Goal: Transaction & Acquisition: Purchase product/service

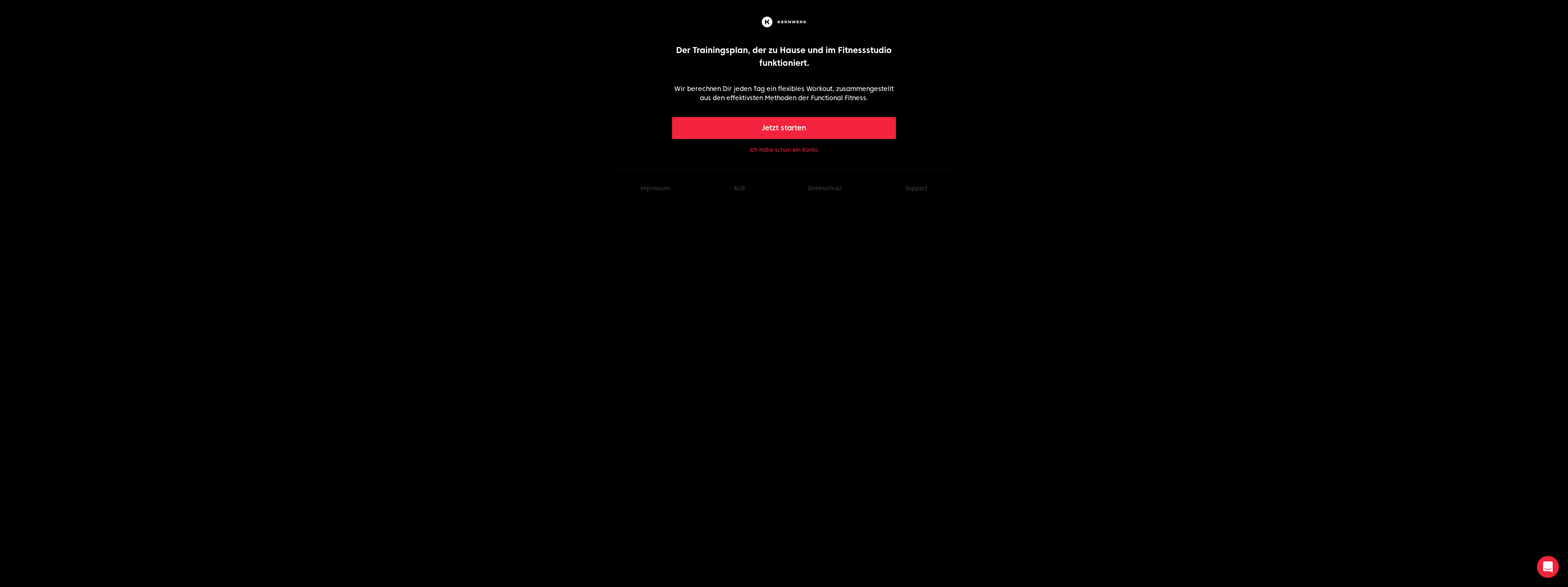
click at [786, 152] on button "Ich habe schon ein Konto" at bounding box center [784, 150] width 68 height 7
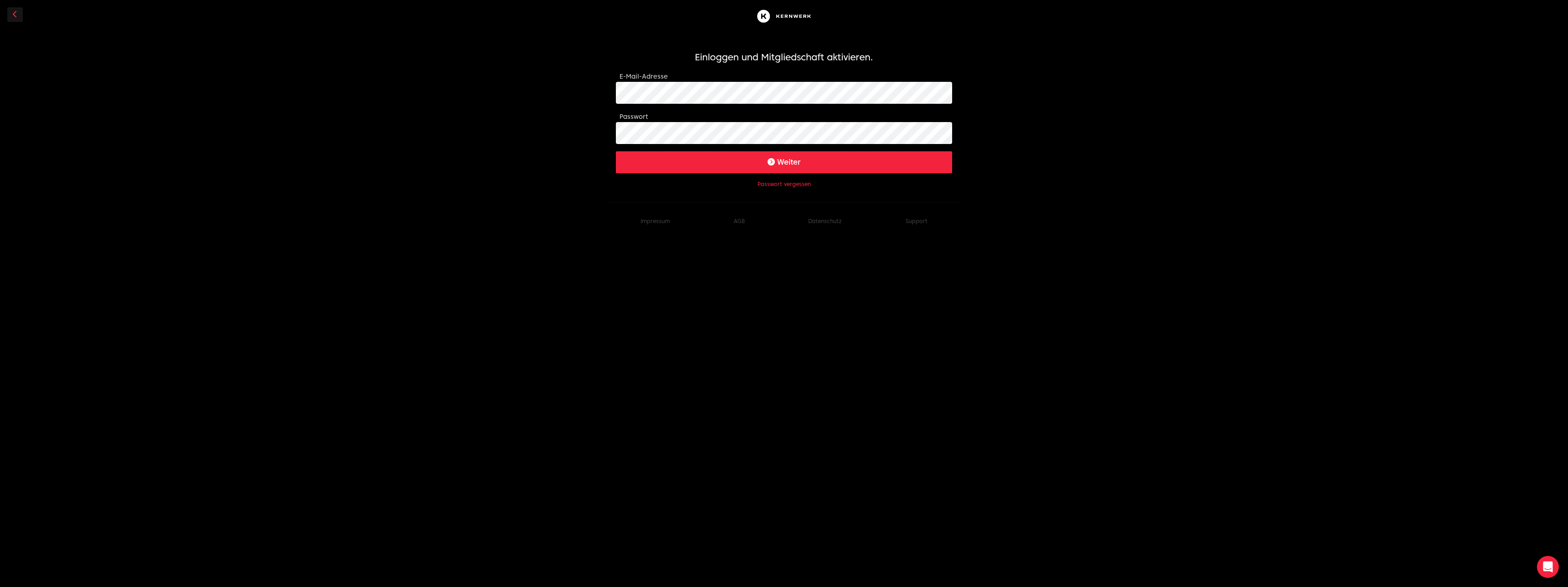
click at [731, 158] on button "Weiter" at bounding box center [784, 162] width 336 height 22
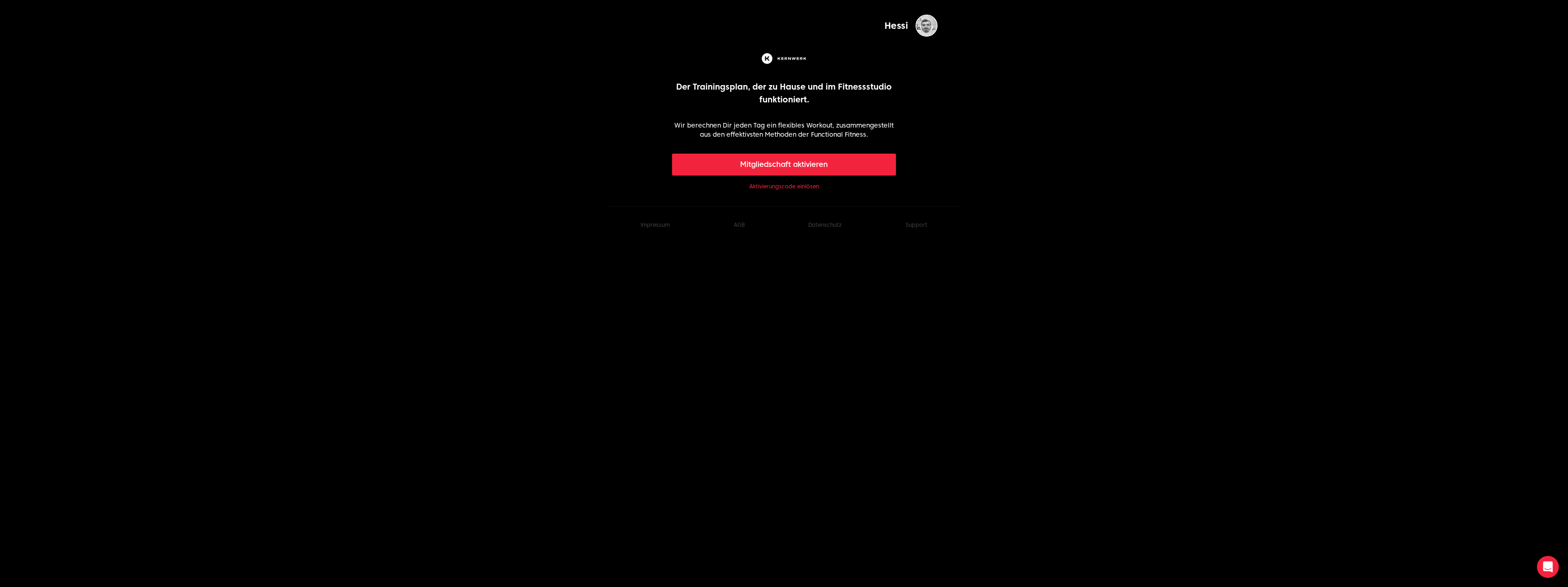
click at [787, 185] on link "Aktivierungscode einlösen" at bounding box center [784, 187] width 70 height 7
click at [930, 22] on img "button" at bounding box center [926, 25] width 22 height 22
click at [785, 62] on img at bounding box center [784, 58] width 48 height 15
click at [778, 165] on button "Mitgliedschaft aktivieren" at bounding box center [784, 164] width 224 height 22
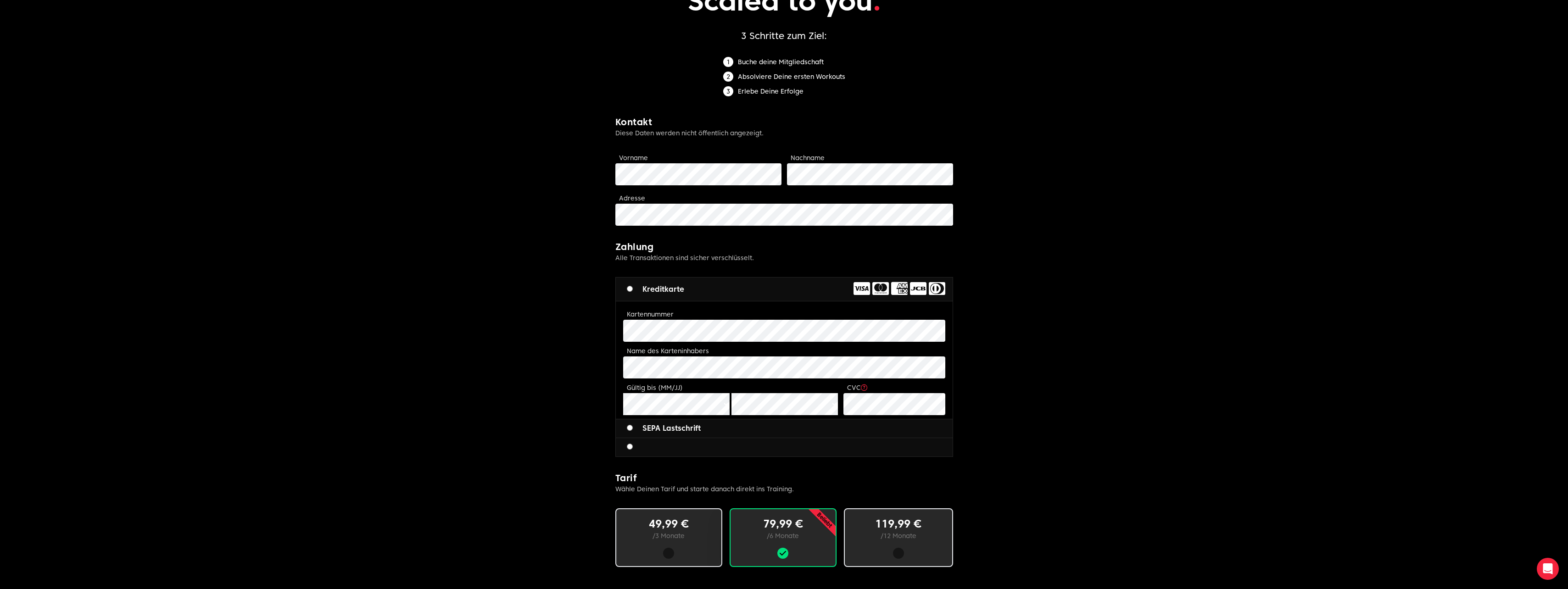
scroll to position [183, 0]
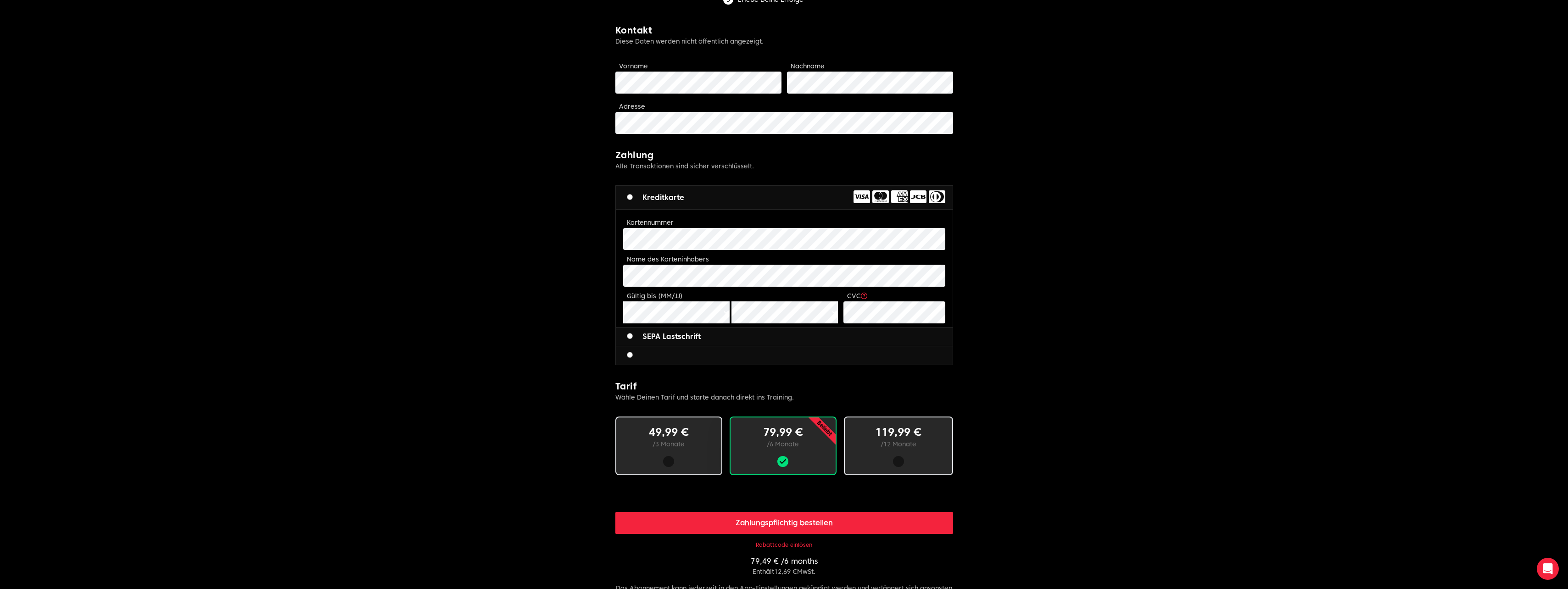
click at [878, 437] on p "119,99 €" at bounding box center [898, 432] width 78 height 15
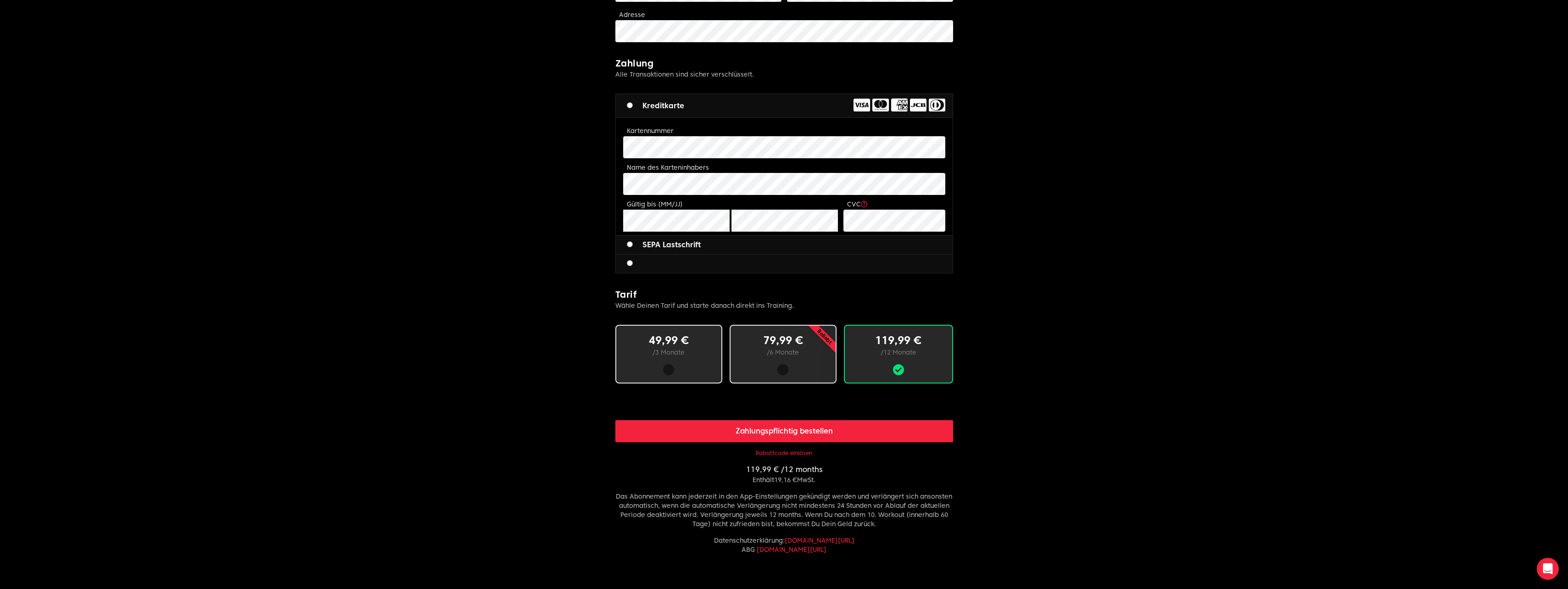
scroll to position [230, 0]
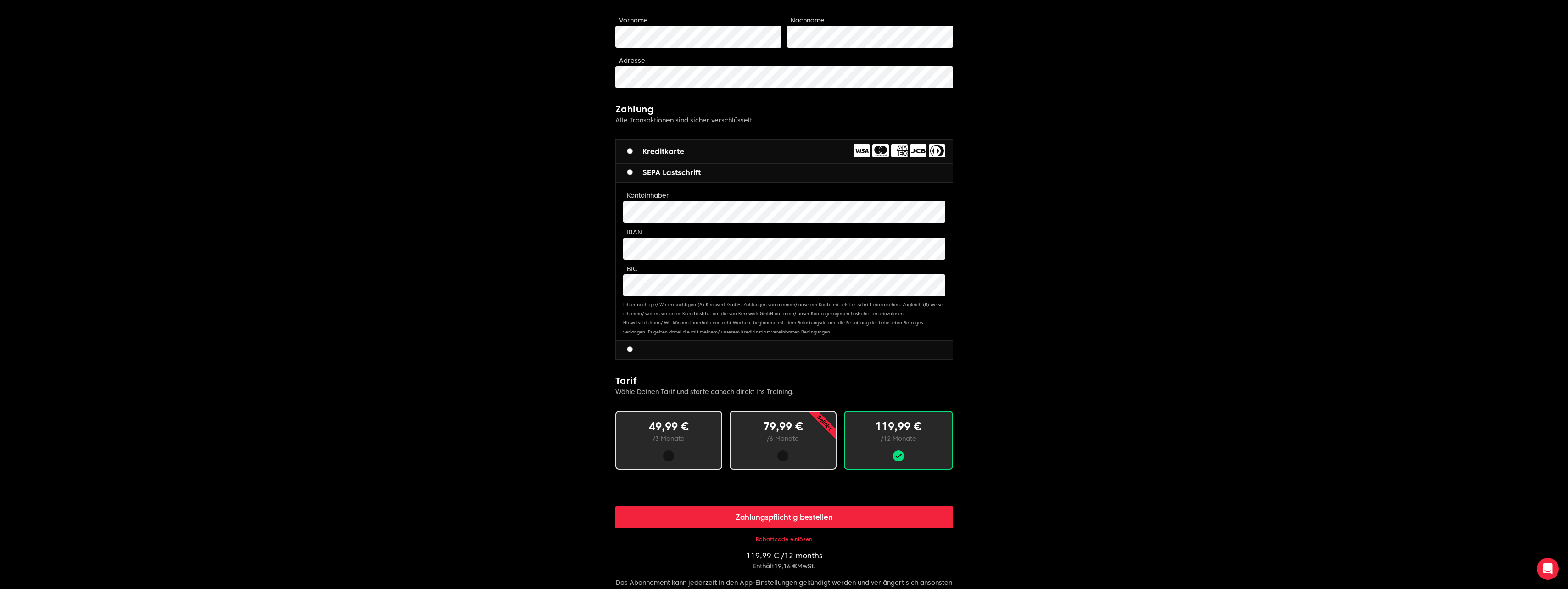
click at [633, 348] on label at bounding box center [633, 350] width 13 height 11
click at [681, 424] on p "49,99 €" at bounding box center [669, 427] width 76 height 15
click at [605, 240] on body "Hessi Limitless fitness . Scaled to you . 3 Schritte zum Ziel: Buche deine Mitg…" at bounding box center [784, 260] width 1568 height 980
click at [772, 516] on button "Zahlungspflichtig bestellen" at bounding box center [784, 517] width 338 height 22
click at [1139, 307] on body "Hessi Limitless fitness . Scaled to you . 3 Schritte zum Ziel: Buche deine Mitg…" at bounding box center [784, 260] width 1568 height 980
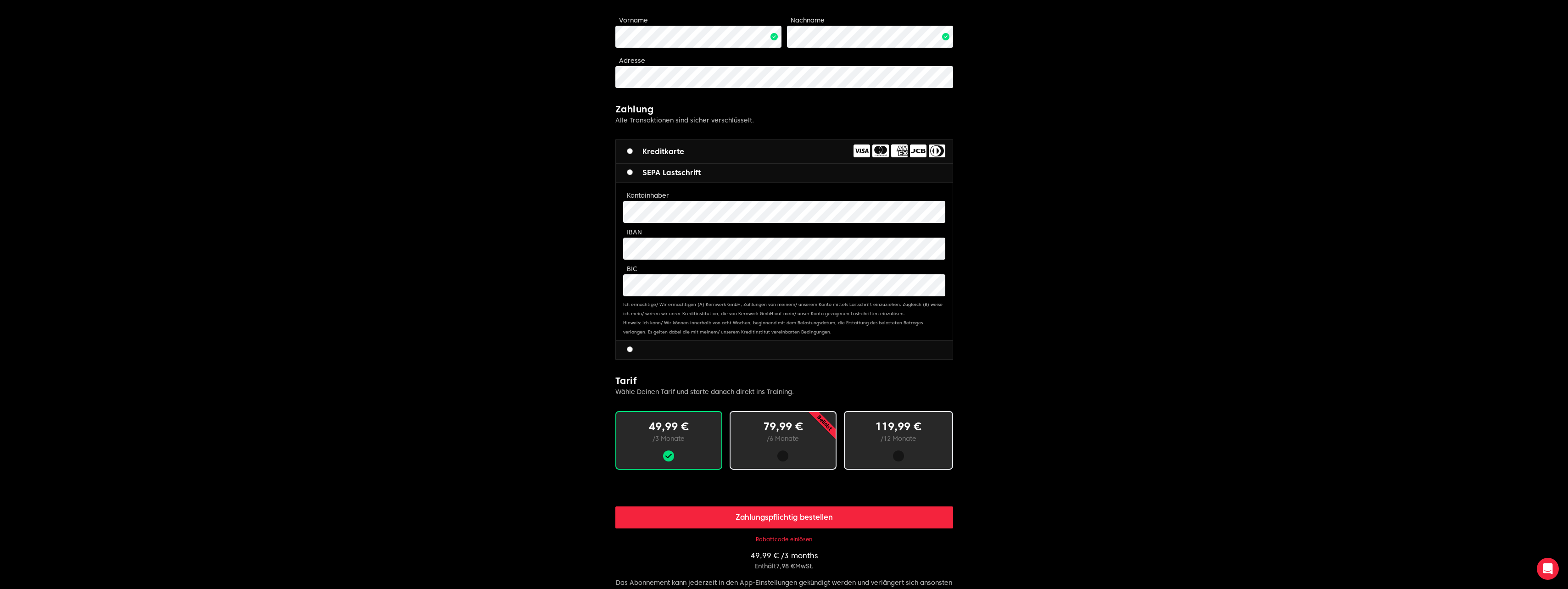
scroll to position [367, 0]
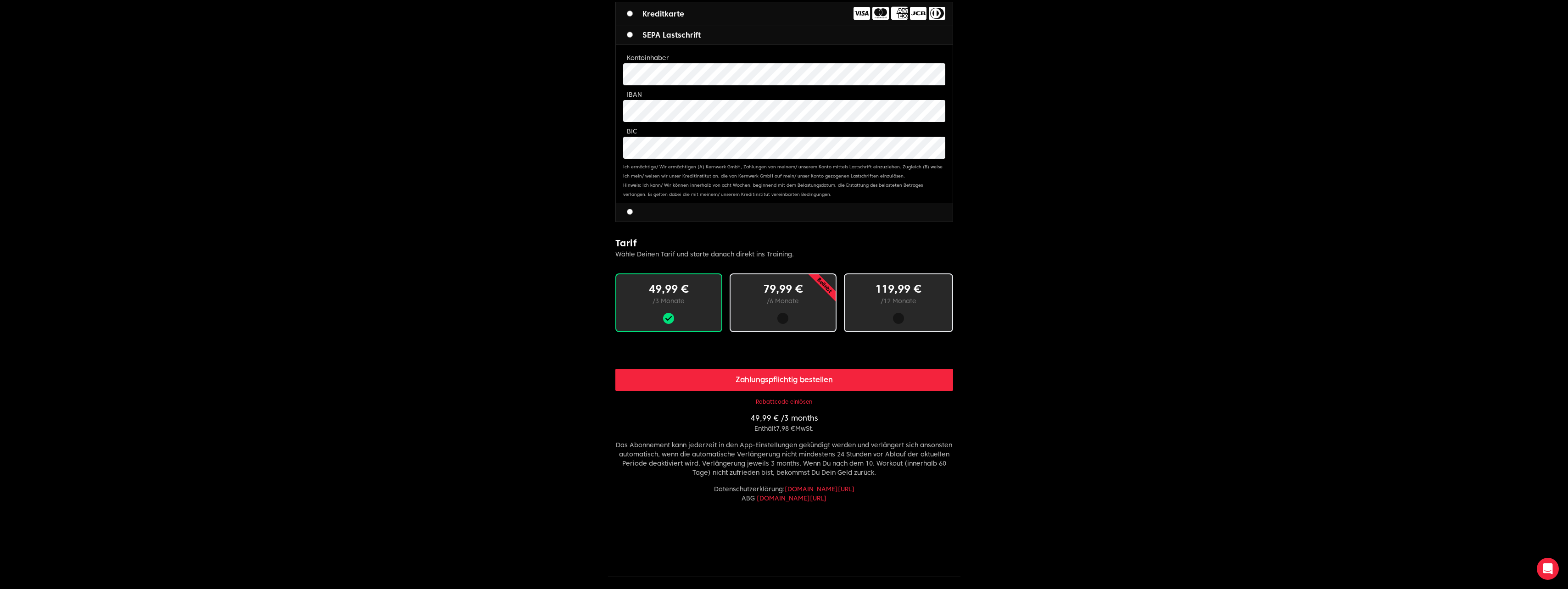
click at [799, 376] on button "Zahlungspflichtig bestellen" at bounding box center [784, 379] width 338 height 22
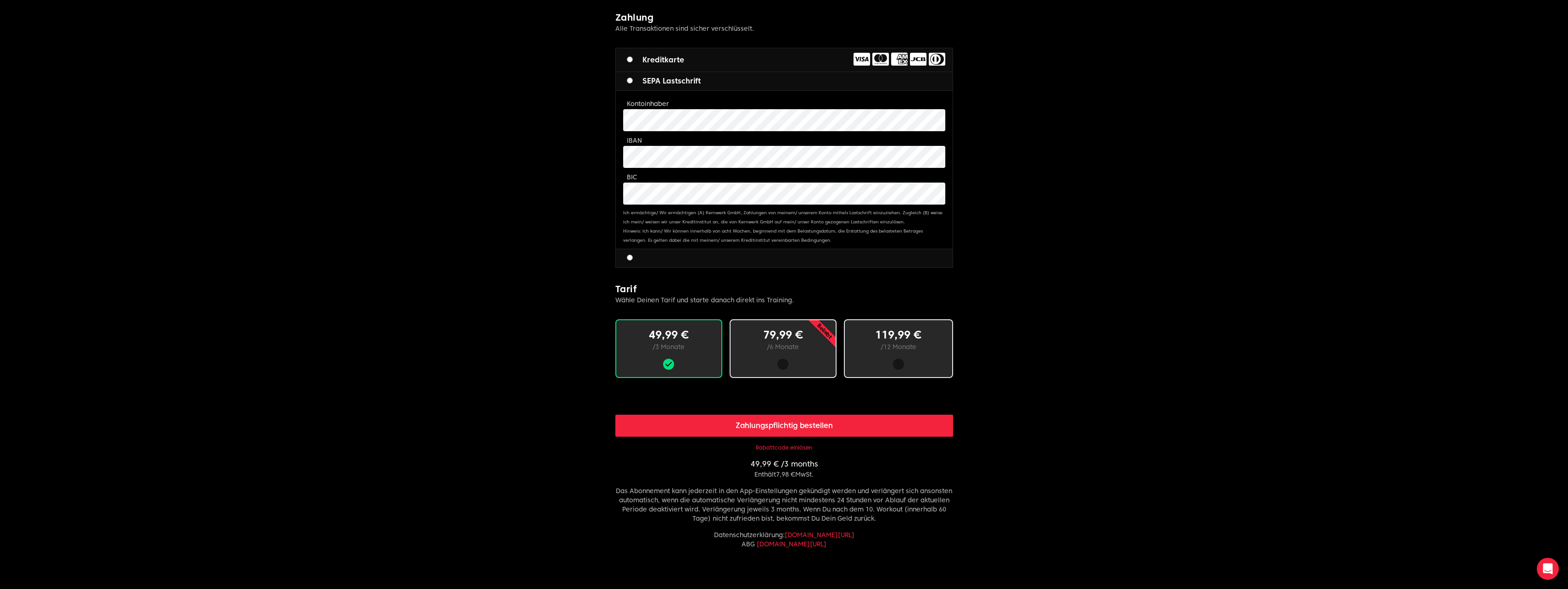
click at [772, 429] on button "Zahlungspflichtig bestellen" at bounding box center [784, 425] width 338 height 22
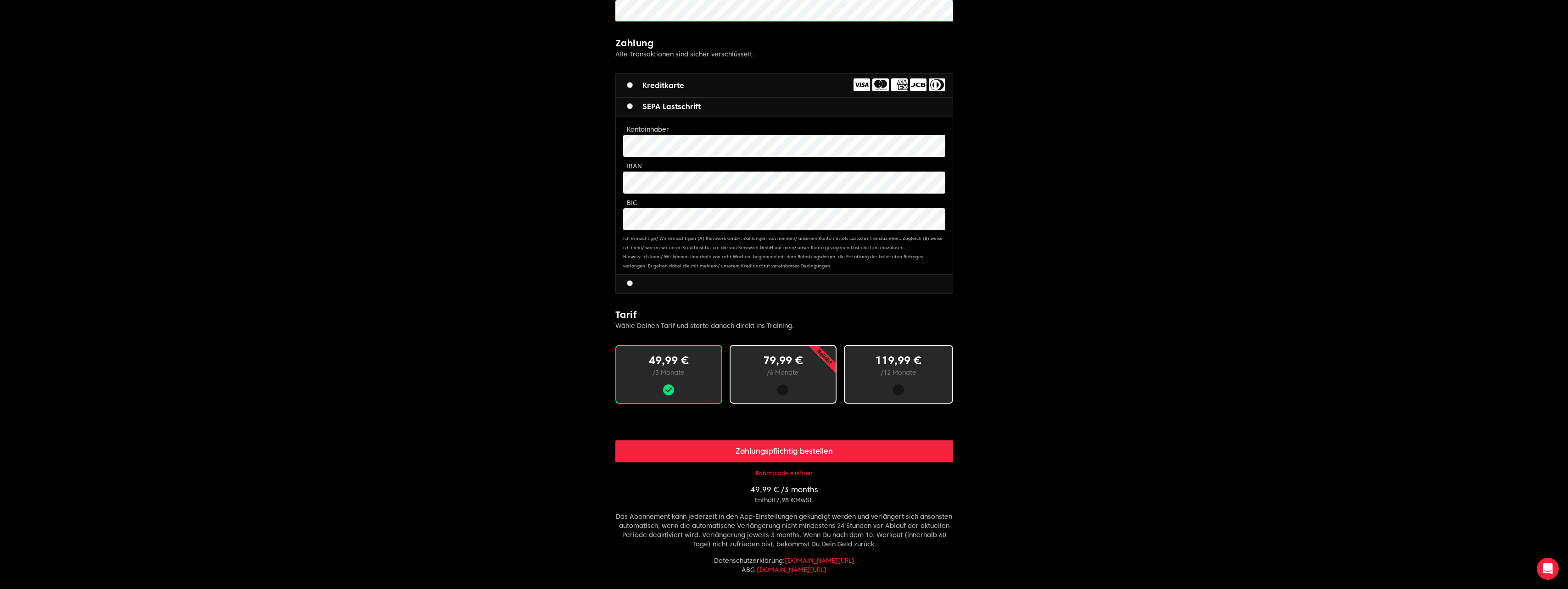
scroll to position [203, 0]
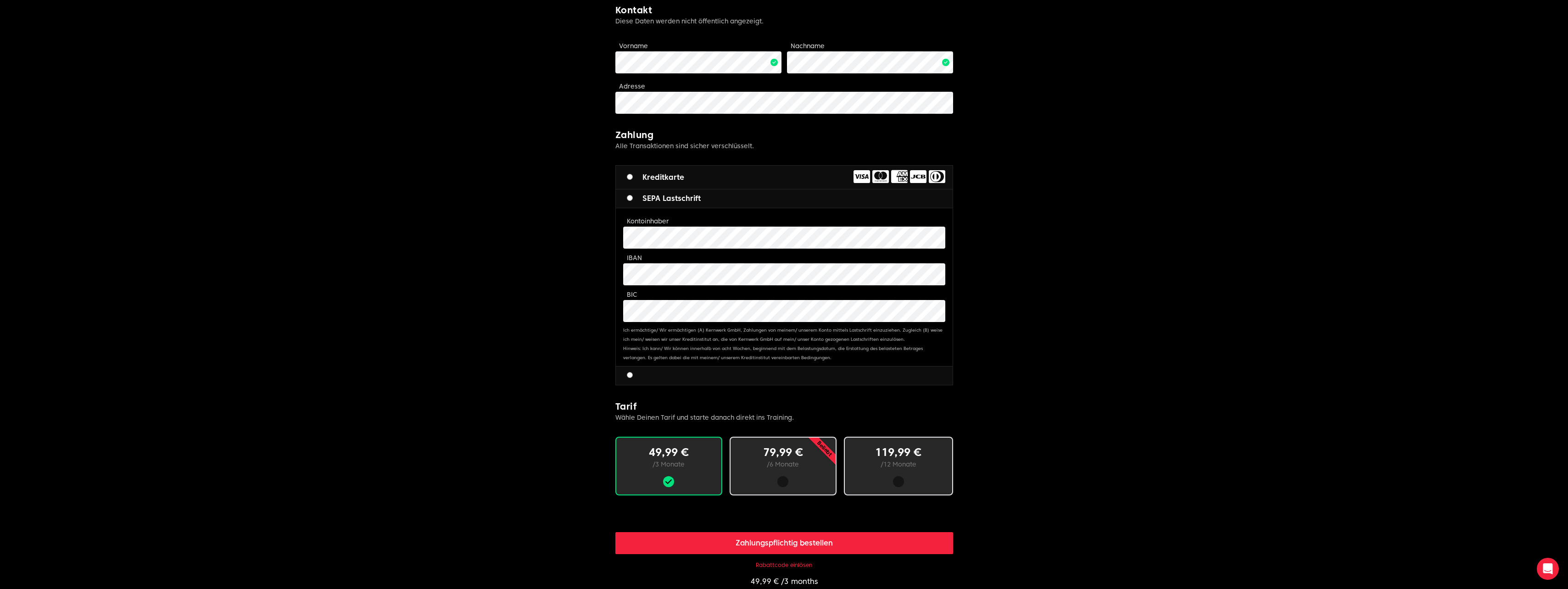
click at [510, 87] on body "Hessi Limitless fitness . Scaled to you . 3 Schritte zum Ziel: Buche deine Mitg…" at bounding box center [784, 286] width 1568 height 980
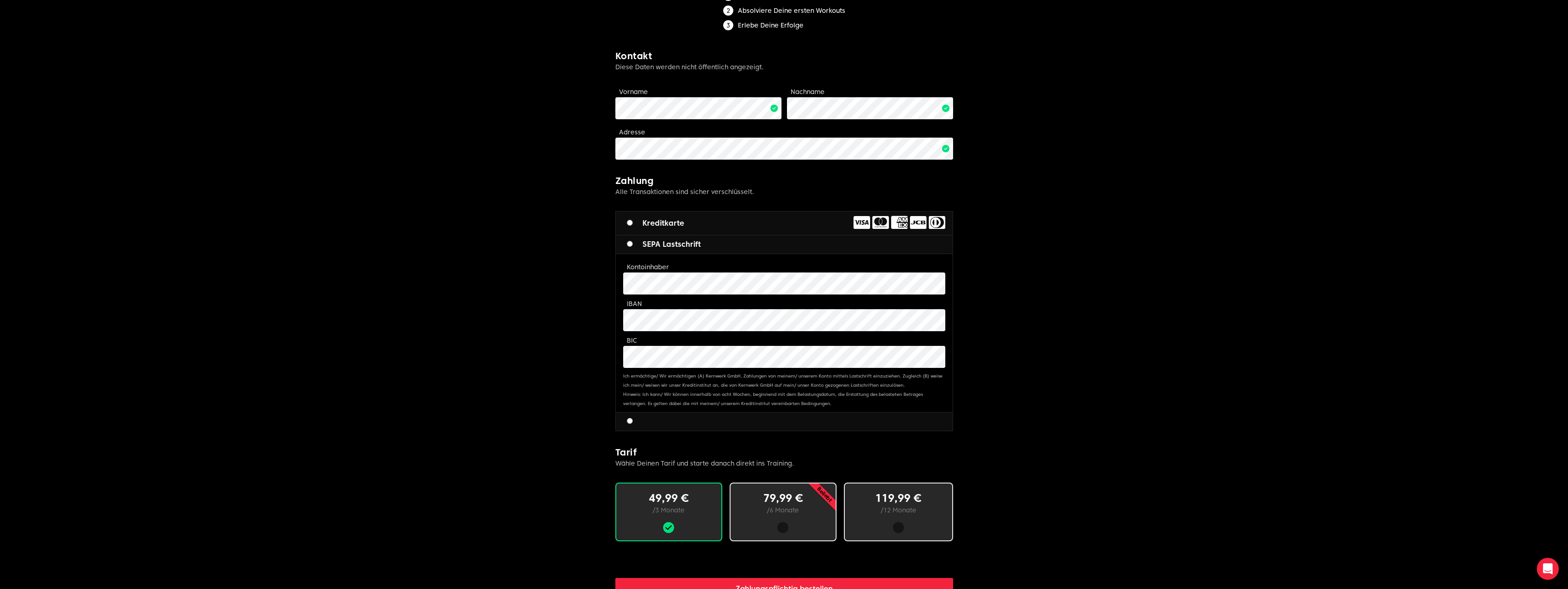
scroll to position [250, 0]
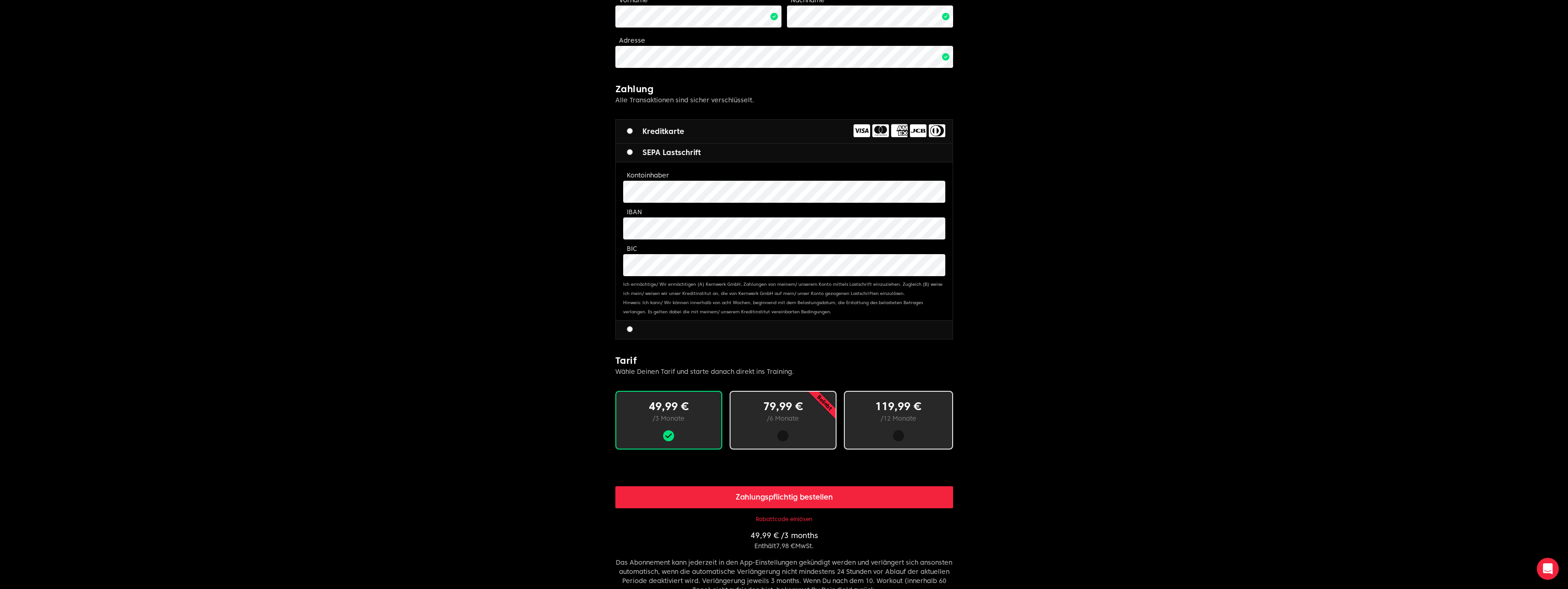
click at [793, 494] on button "Zahlungspflichtig bestellen" at bounding box center [784, 497] width 338 height 22
